Goal: Task Accomplishment & Management: Manage account settings

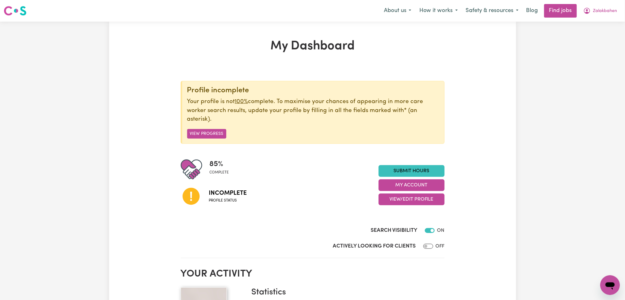
scroll to position [82, 0]
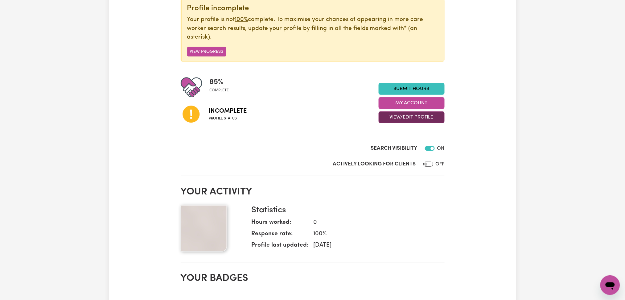
click at [401, 117] on button "View/Edit Profile" at bounding box center [412, 117] width 66 height 12
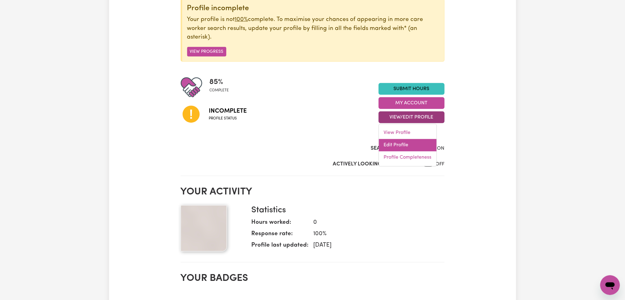
click at [399, 149] on link "Edit Profile" at bounding box center [408, 145] width 58 height 12
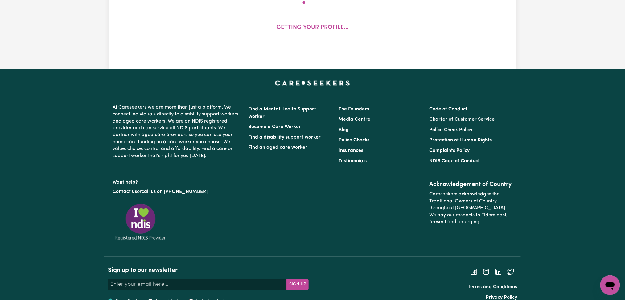
select select "[DEMOGRAPHIC_DATA]"
select select "[DEMOGRAPHIC_DATA] Work Visa"
select select "Studying a healthcare related degree or qualification"
select select "39"
select select "37"
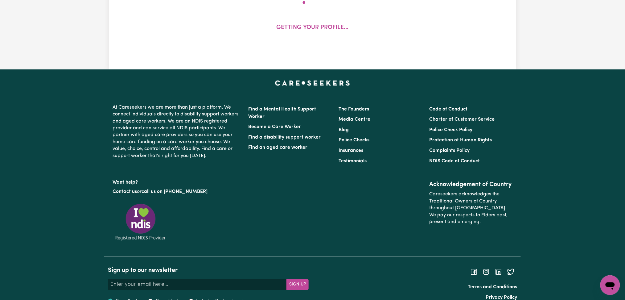
select select "39"
select select "45"
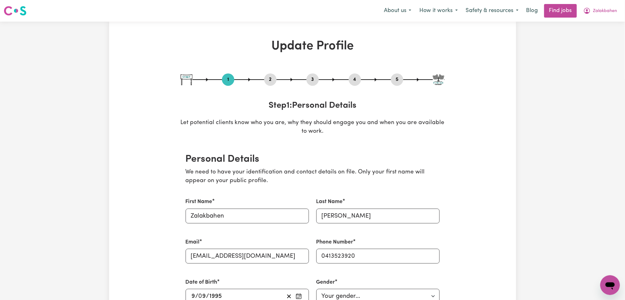
click at [268, 79] on button "2" at bounding box center [270, 80] width 12 height 8
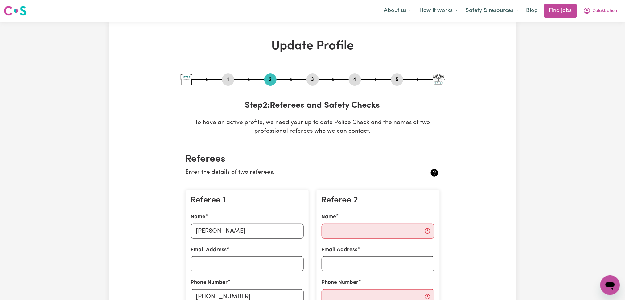
scroll to position [82, 0]
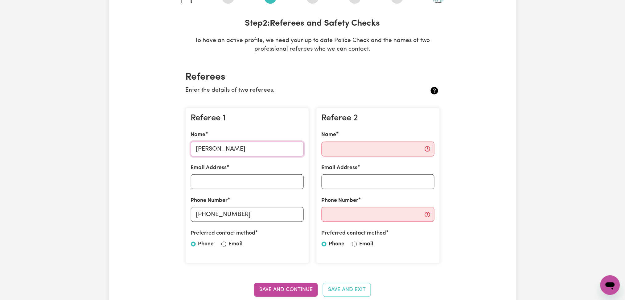
click at [219, 154] on input "[PERSON_NAME]" at bounding box center [247, 149] width 113 height 15
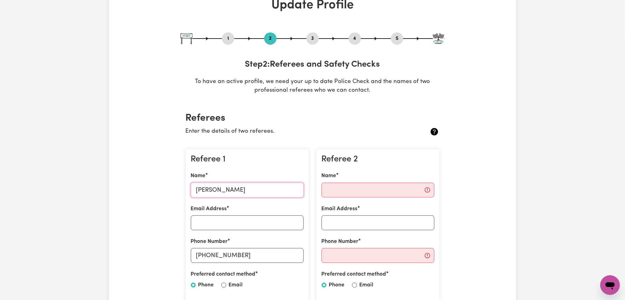
scroll to position [0, 0]
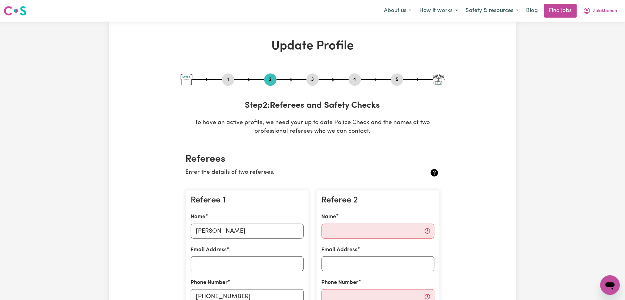
click at [403, 79] on div at bounding box center [313, 79] width 264 height 1
click at [396, 80] on button "5" at bounding box center [397, 80] width 12 height 8
select select "I am providing services through another platform"
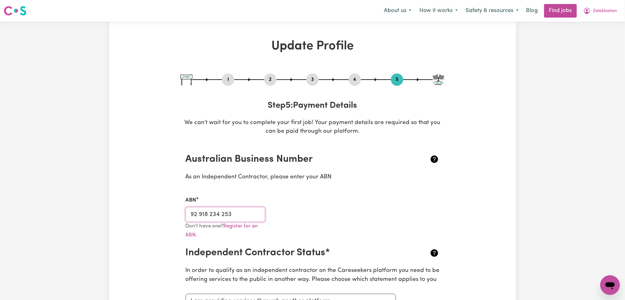
click at [210, 210] on input "92 918 234 253" at bounding box center [226, 214] width 80 height 15
click at [273, 77] on button "2" at bounding box center [270, 80] width 12 height 8
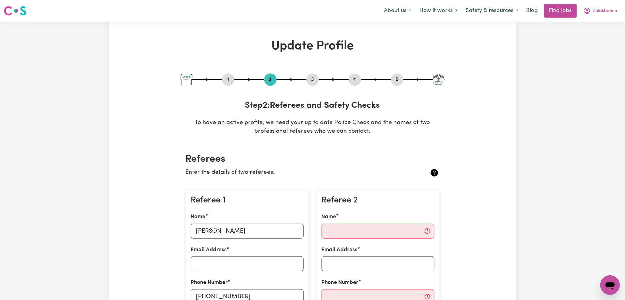
scroll to position [82, 0]
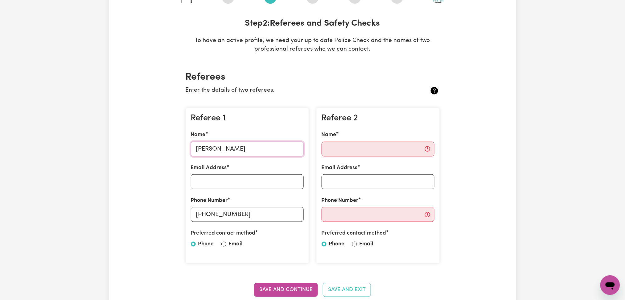
click at [235, 147] on input "[PERSON_NAME]" at bounding box center [247, 149] width 113 height 15
drag, startPoint x: 207, startPoint y: 212, endPoint x: 261, endPoint y: 212, distance: 54.3
click at [261, 212] on input "[PHONE_NUMBER]" at bounding box center [247, 214] width 113 height 15
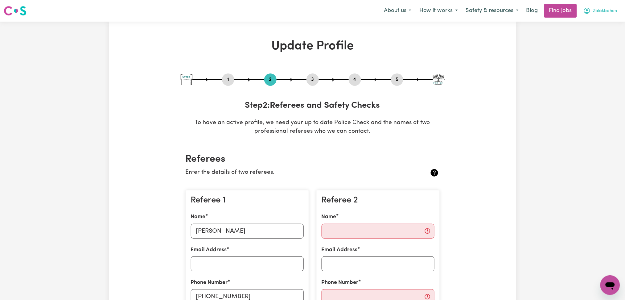
click at [610, 12] on span "Zalakbahen" at bounding box center [605, 11] width 24 height 7
click at [589, 39] on link "My Dashboard" at bounding box center [596, 36] width 49 height 12
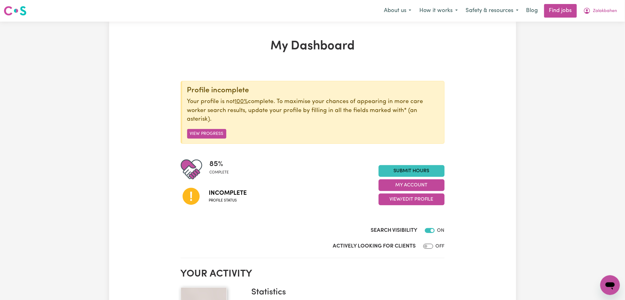
click at [598, 7] on button "Zalakbahen" at bounding box center [600, 10] width 42 height 13
click at [591, 43] on link "Logout" at bounding box center [596, 47] width 49 height 12
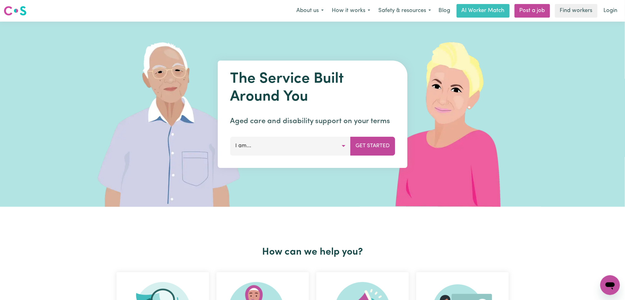
click at [603, 16] on link "Login" at bounding box center [610, 11] width 21 height 14
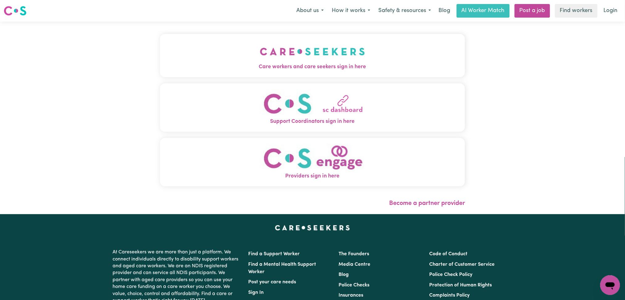
click at [184, 100] on button "Support Coordinators sign in here" at bounding box center [312, 107] width 305 height 48
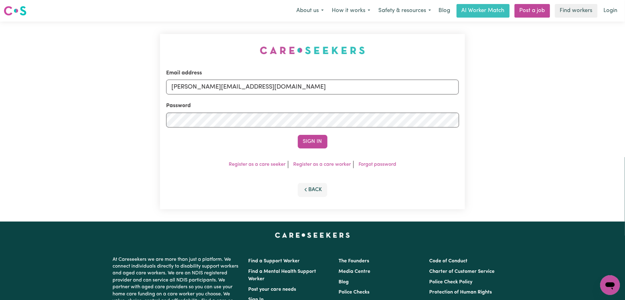
click at [206, 96] on form "Email address [PERSON_NAME][EMAIL_ADDRESS][DOMAIN_NAME] Password Sign In" at bounding box center [312, 108] width 293 height 79
click at [230, 79] on div "Email address [PERSON_NAME][EMAIL_ADDRESS][DOMAIN_NAME]" at bounding box center [312, 81] width 293 height 25
drag, startPoint x: 230, startPoint y: 88, endPoint x: 229, endPoint y: 94, distance: 5.9
click at [230, 88] on input "[PERSON_NAME][EMAIL_ADDRESS][DOMAIN_NAME]" at bounding box center [312, 87] width 293 height 15
drag, startPoint x: 211, startPoint y: 80, endPoint x: 369, endPoint y: 80, distance: 157.9
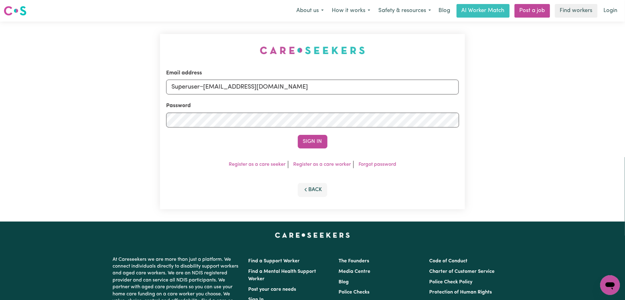
click at [369, 80] on input "Superuser~[EMAIL_ADDRESS][DOMAIN_NAME]" at bounding box center [312, 87] width 293 height 15
type input "Superuser~[EMAIL_ADDRESS][DOMAIN_NAME]"
click at [317, 138] on button "Sign In" at bounding box center [313, 142] width 30 height 14
